Goal: Navigation & Orientation: Find specific page/section

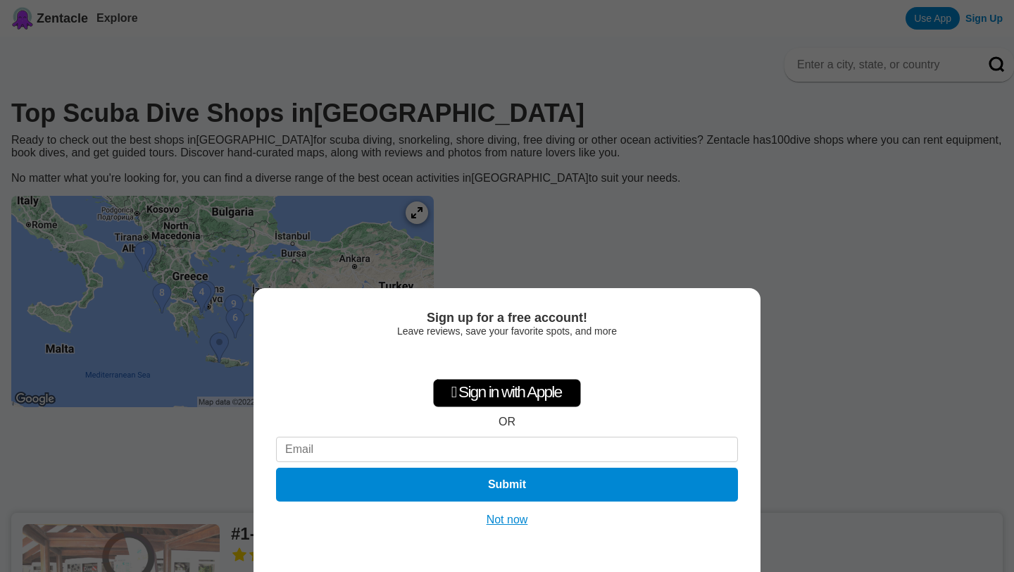
click at [511, 519] on button "Not now" at bounding box center [508, 520] width 50 height 14
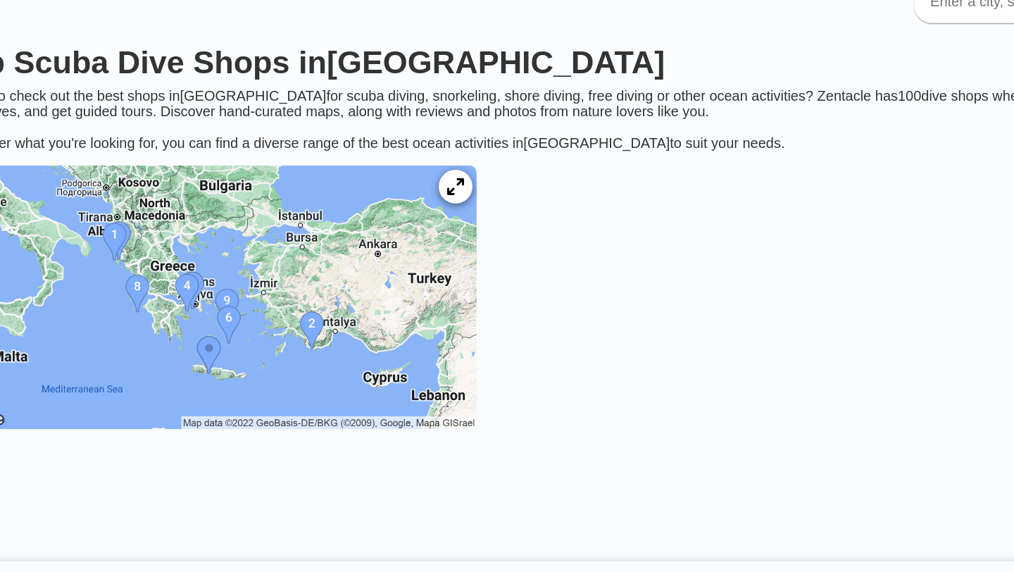
click at [423, 215] on icon at bounding box center [416, 212] width 13 height 13
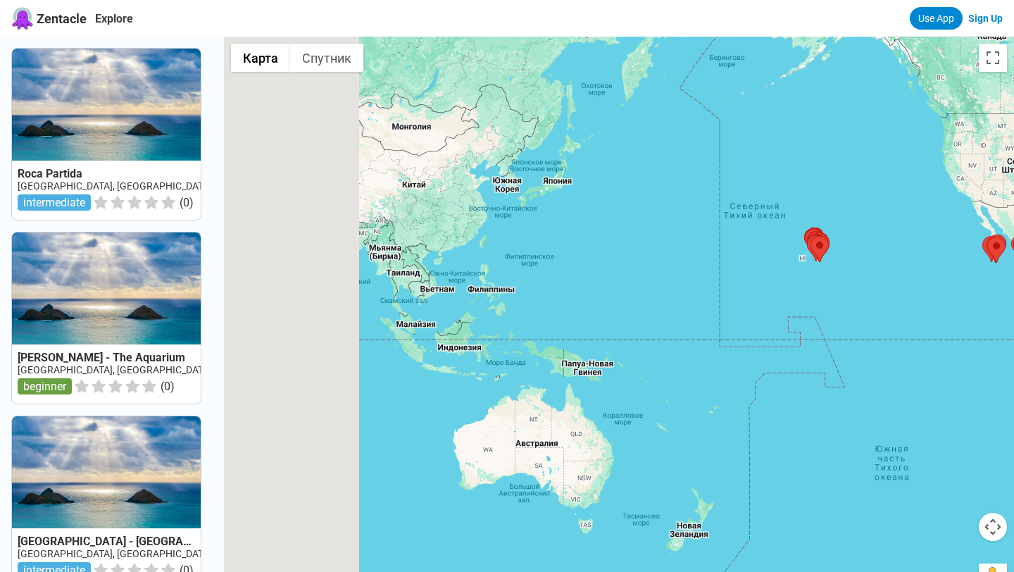
drag, startPoint x: 338, startPoint y: 359, endPoint x: 866, endPoint y: 325, distance: 528.7
click at [865, 325] on div at bounding box center [619, 323] width 790 height 572
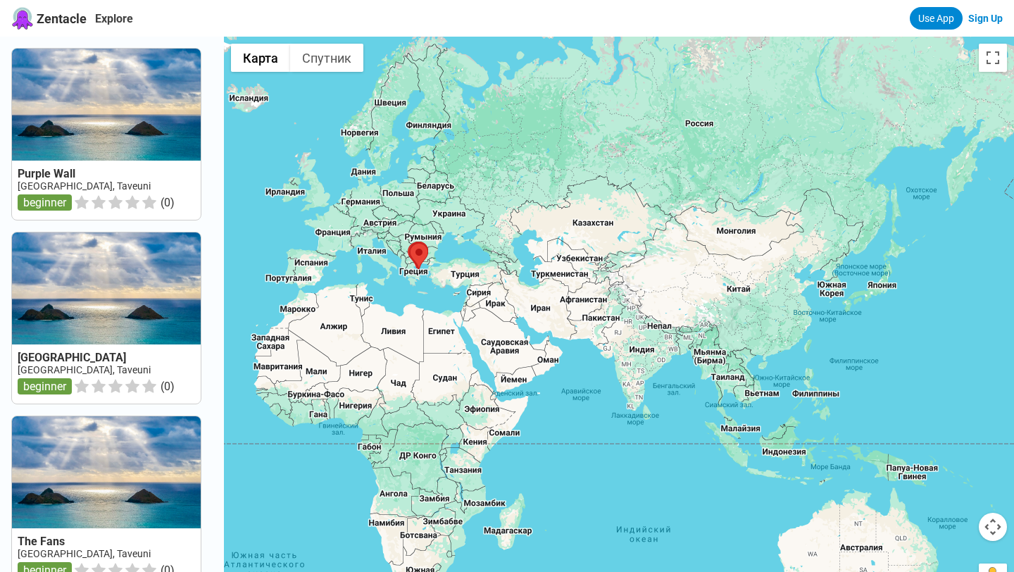
drag, startPoint x: 428, startPoint y: 363, endPoint x: 576, endPoint y: 485, distance: 191.1
click at [576, 485] on div at bounding box center [619, 323] width 790 height 572
